Goal: Information Seeking & Learning: Compare options

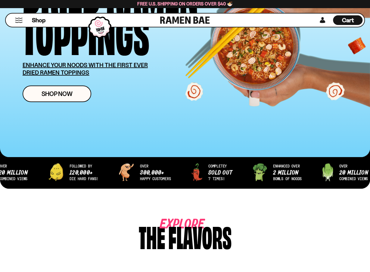
scroll to position [312, 0]
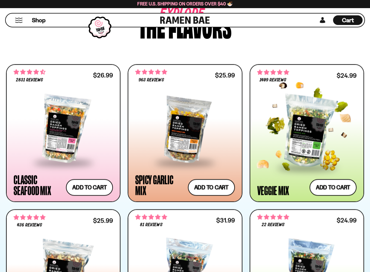
click at [309, 121] on div at bounding box center [306, 131] width 99 height 70
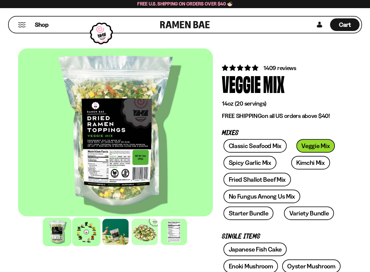
click at [86, 233] on div at bounding box center [86, 232] width 29 height 29
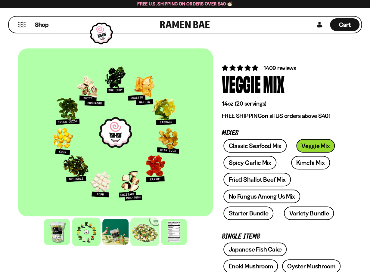
click at [133, 226] on div at bounding box center [144, 232] width 29 height 29
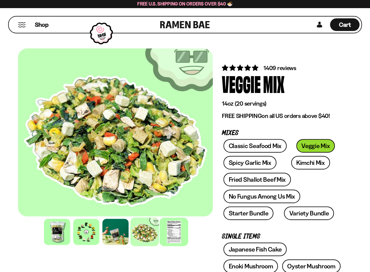
click at [175, 232] on div at bounding box center [174, 232] width 29 height 29
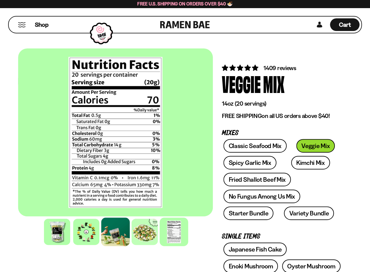
click at [110, 231] on div at bounding box center [115, 232] width 29 height 29
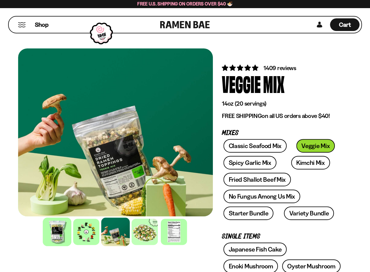
click at [53, 232] on div at bounding box center [57, 232] width 29 height 29
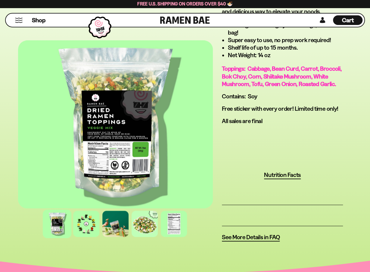
scroll to position [482, 0]
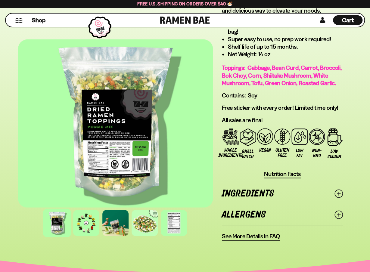
click at [266, 189] on link "Ingredients" at bounding box center [282, 193] width 121 height 21
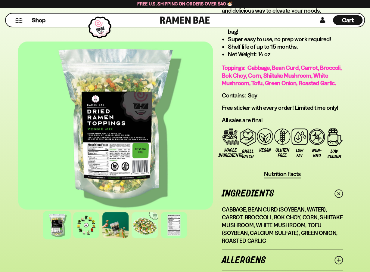
click at [266, 189] on link "Ingredients" at bounding box center [282, 193] width 121 height 21
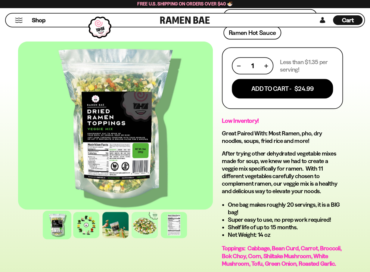
scroll to position [151, 0]
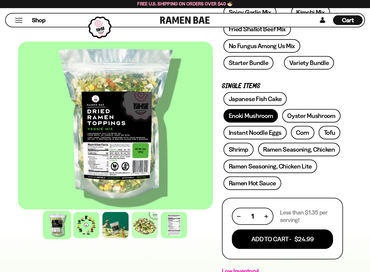
click at [251, 115] on link "Enoki Mushroom" at bounding box center [251, 116] width 55 height 14
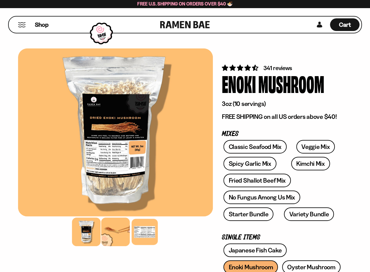
click at [117, 225] on div at bounding box center [115, 232] width 29 height 29
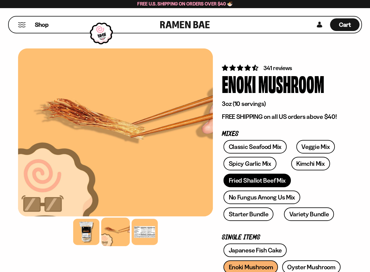
click at [251, 182] on link "Fried Shallot Beef Mix" at bounding box center [257, 181] width 67 height 14
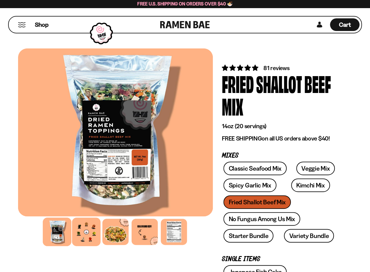
click at [95, 231] on div at bounding box center [86, 232] width 29 height 29
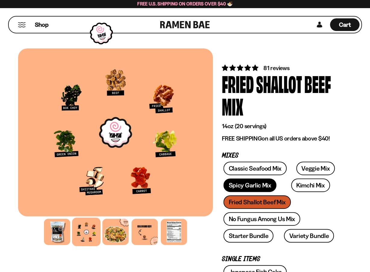
click at [256, 186] on link "Spicy Garlic Mix" at bounding box center [250, 186] width 53 height 14
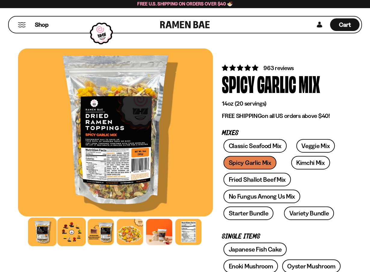
click at [79, 232] on div at bounding box center [72, 232] width 29 height 29
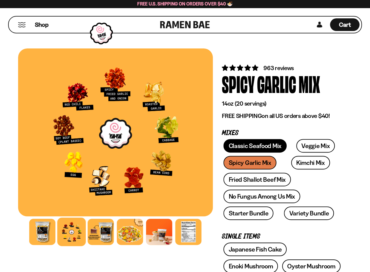
click at [260, 147] on link "Classic Seafood Mix" at bounding box center [255, 146] width 63 height 14
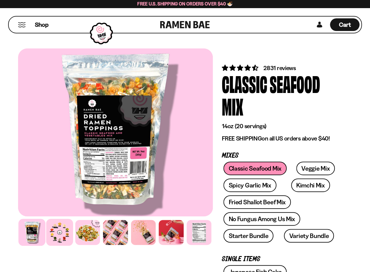
click at [55, 236] on div at bounding box center [59, 232] width 27 height 27
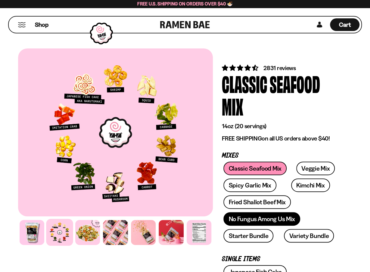
click at [281, 220] on link "No Fungus Among Us Mix" at bounding box center [262, 219] width 77 height 14
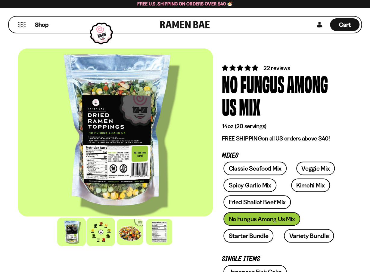
click at [106, 233] on div at bounding box center [101, 232] width 29 height 29
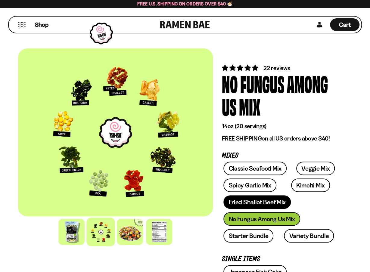
click at [247, 199] on link "Fried Shallot Beef Mix" at bounding box center [257, 203] width 67 height 14
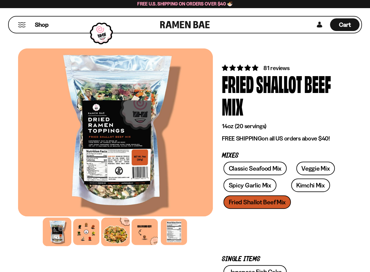
drag, startPoint x: 92, startPoint y: 233, endPoint x: 103, endPoint y: 227, distance: 12.4
click at [92, 233] on div at bounding box center [86, 232] width 26 height 26
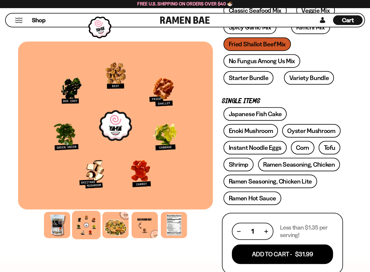
scroll to position [181, 0]
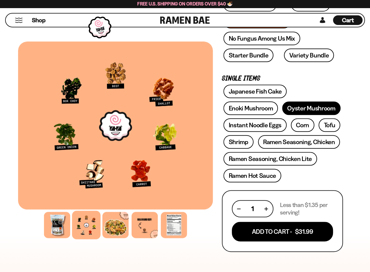
click at [331, 108] on link "Oyster Mushroom" at bounding box center [311, 109] width 58 height 14
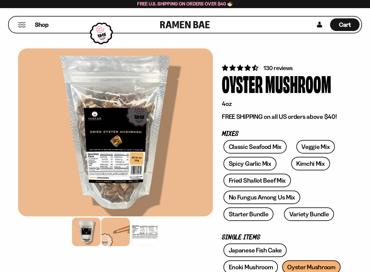
click at [118, 236] on div at bounding box center [115, 232] width 29 height 29
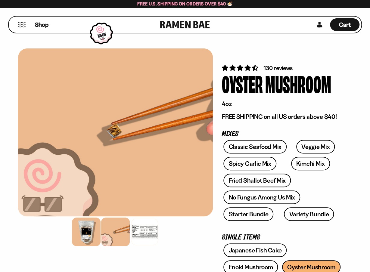
click at [81, 238] on div at bounding box center [86, 232] width 29 height 29
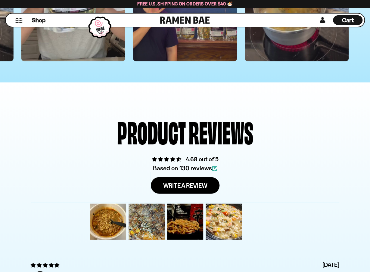
scroll to position [1988, 0]
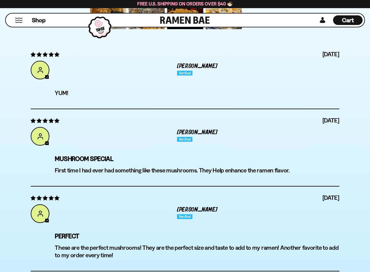
click at [19, 24] on div "Shop" at bounding box center [84, 20] width 153 height 13
click at [20, 21] on button "Mobile Menu Trigger" at bounding box center [19, 20] width 8 height 5
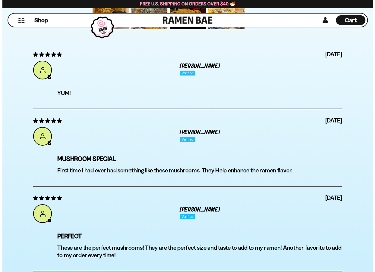
scroll to position [1993, 0]
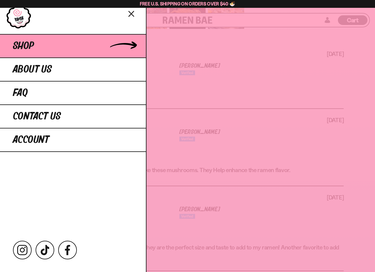
click at [27, 50] on span "Shop" at bounding box center [23, 46] width 21 height 11
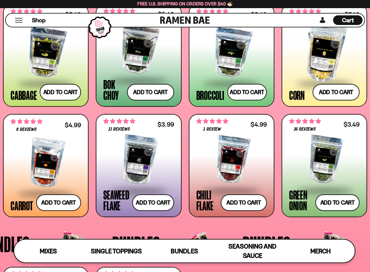
scroll to position [838, 0]
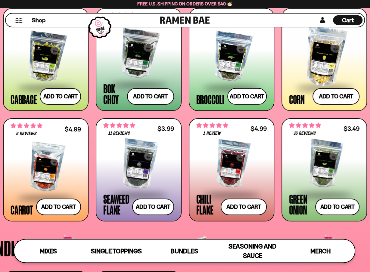
click at [321, 168] on div at bounding box center [324, 164] width 70 height 60
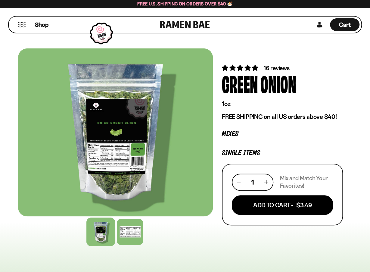
click at [99, 233] on div at bounding box center [101, 232] width 29 height 29
click at [127, 235] on div at bounding box center [130, 232] width 29 height 29
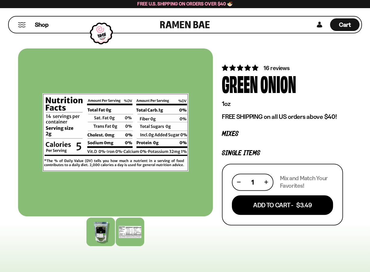
click at [95, 234] on div at bounding box center [101, 232] width 29 height 29
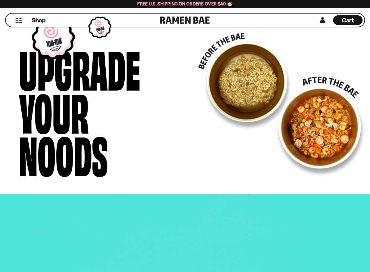
scroll to position [693, 0]
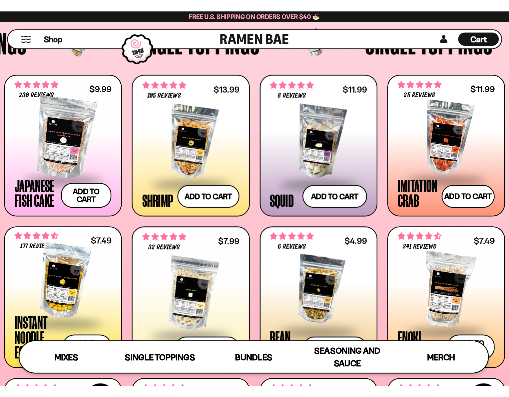
scroll to position [497, 0]
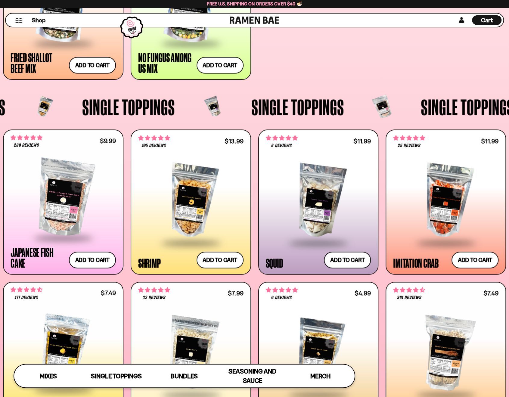
click at [184, 200] on div at bounding box center [190, 201] width 105 height 83
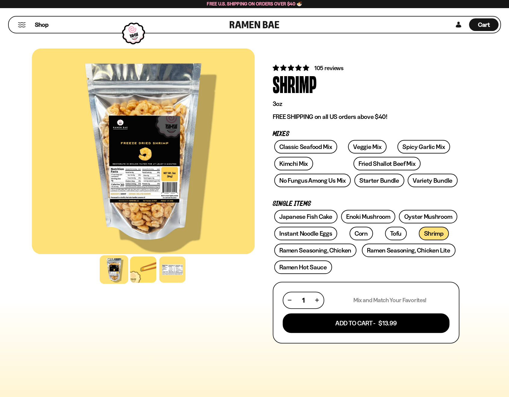
click at [116, 267] on div at bounding box center [114, 269] width 29 height 29
click at [142, 268] on div at bounding box center [143, 269] width 29 height 29
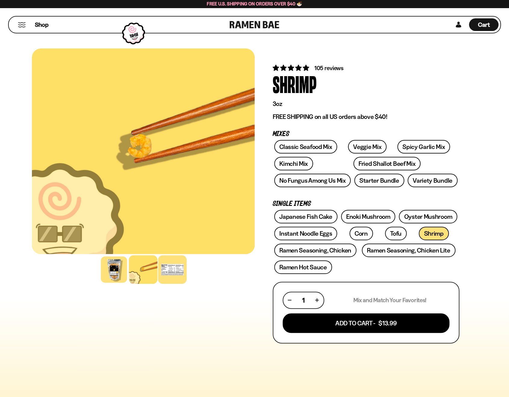
click at [171, 268] on div at bounding box center [172, 269] width 29 height 29
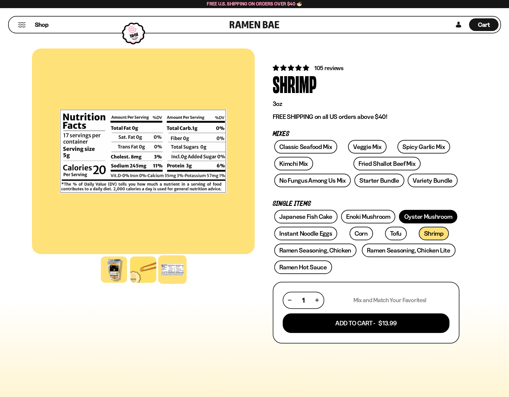
click at [427, 215] on link "Oyster Mushroom" at bounding box center [428, 217] width 58 height 14
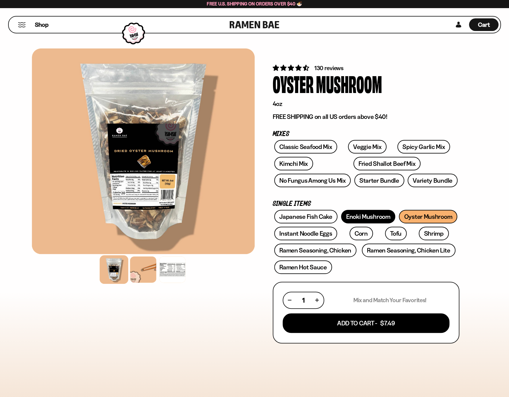
click at [365, 220] on link "Enoki Mushroom" at bounding box center [368, 217] width 55 height 14
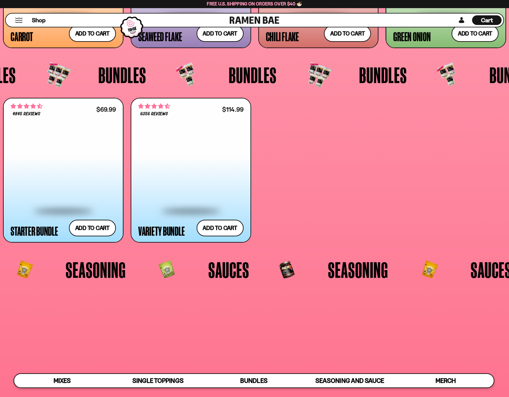
scroll to position [1341, 0]
